Goal: Check status: Check status

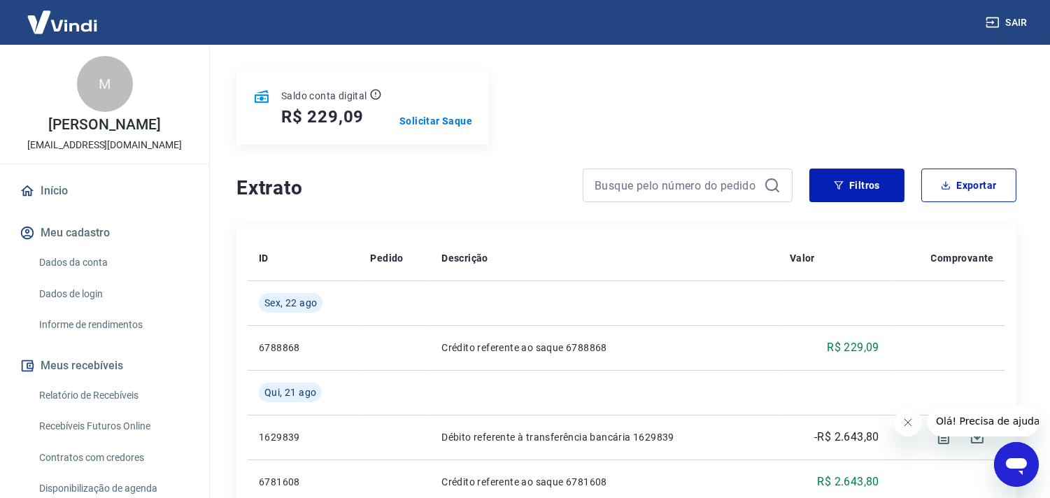
scroll to position [232, 0]
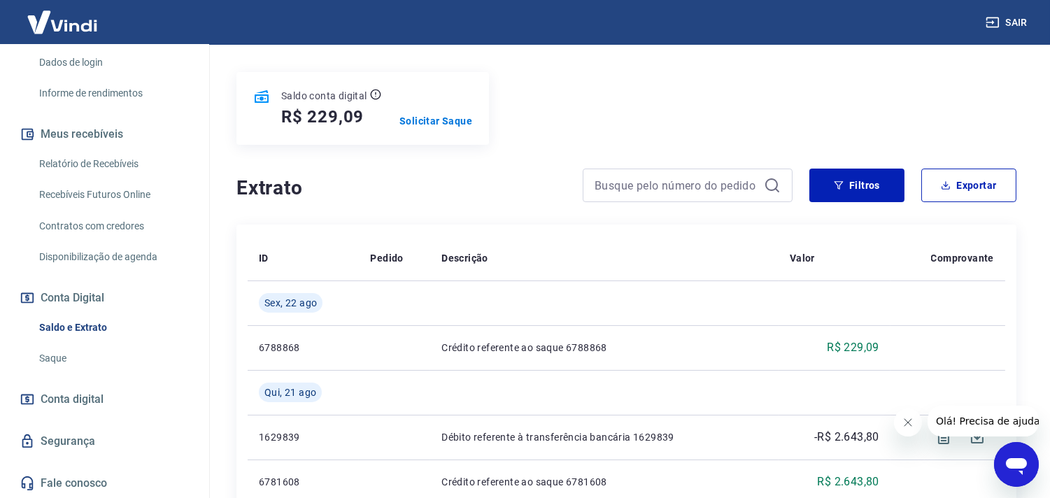
click at [100, 162] on link "Relatório de Recebíveis" at bounding box center [113, 164] width 159 height 29
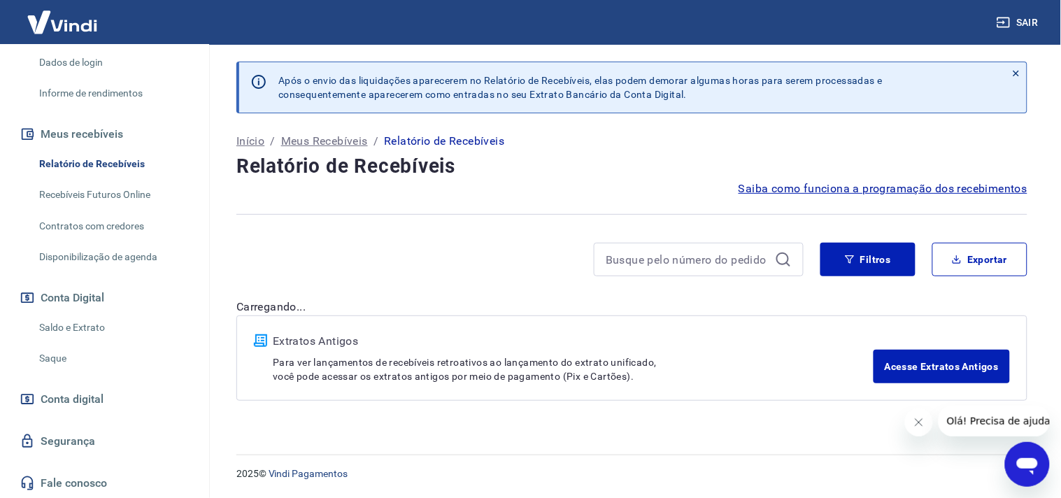
click at [134, 323] on link "Saldo e Extrato" at bounding box center [113, 327] width 159 height 29
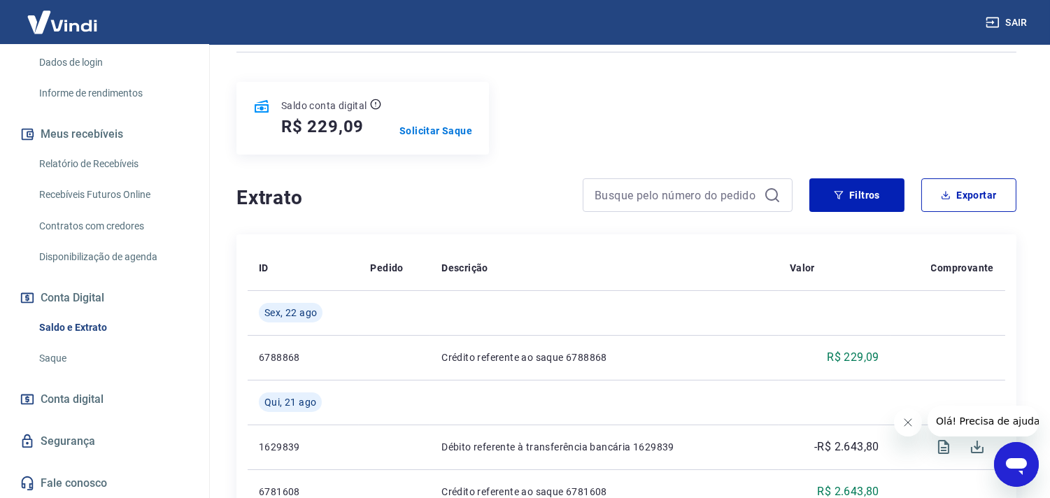
scroll to position [155, 0]
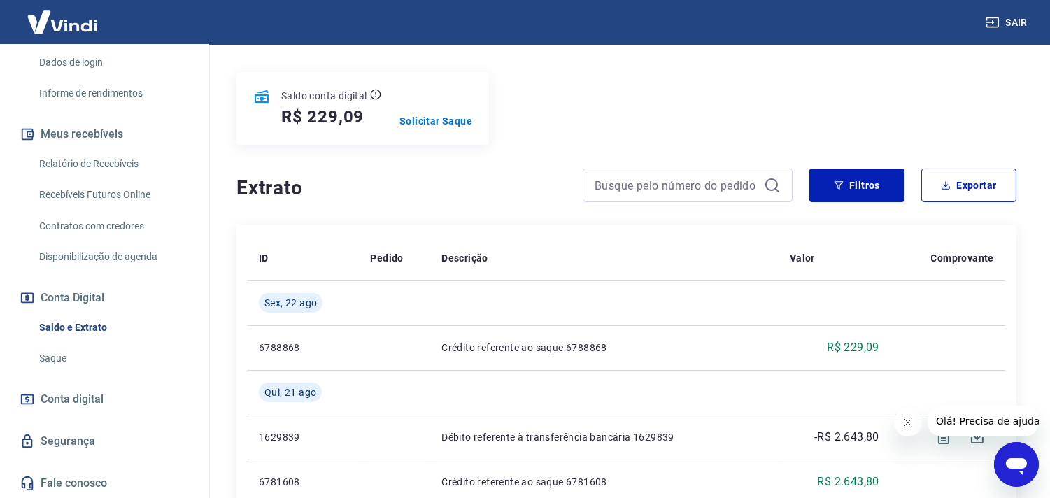
click at [320, 121] on h5 "R$ 229,09" at bounding box center [322, 117] width 83 height 22
copy h5 "229,09"
